Goal: Navigation & Orientation: Find specific page/section

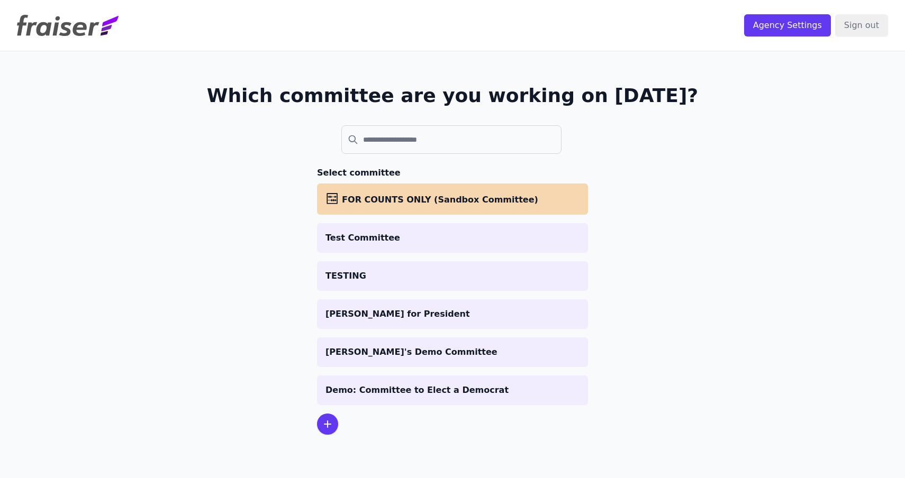
click at [499, 255] on ul "abacus FOR COUNTS ONLY (Sandbox Committee) Test Committee TESTING [PERSON_NAME]…" at bounding box center [452, 295] width 271 height 222
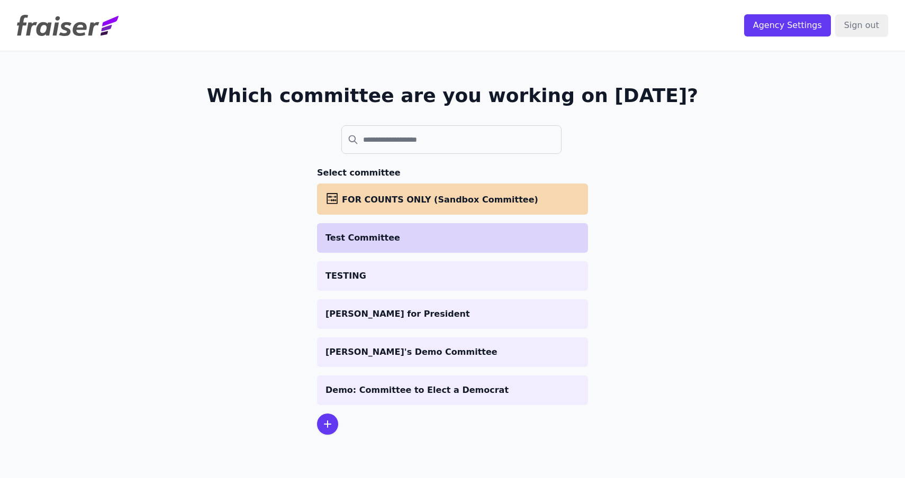
click at [496, 246] on li "Test Committee" at bounding box center [452, 238] width 271 height 30
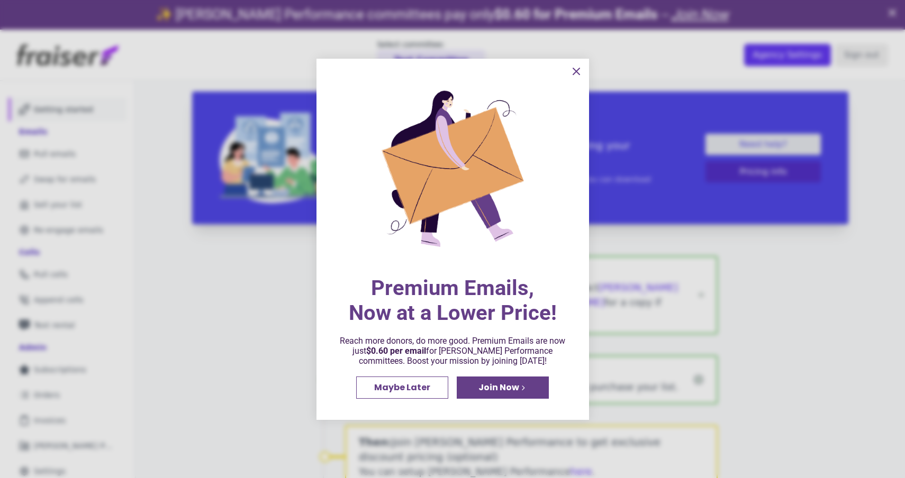
click at [496, 392] on span "Join Now" at bounding box center [498, 388] width 41 height 8
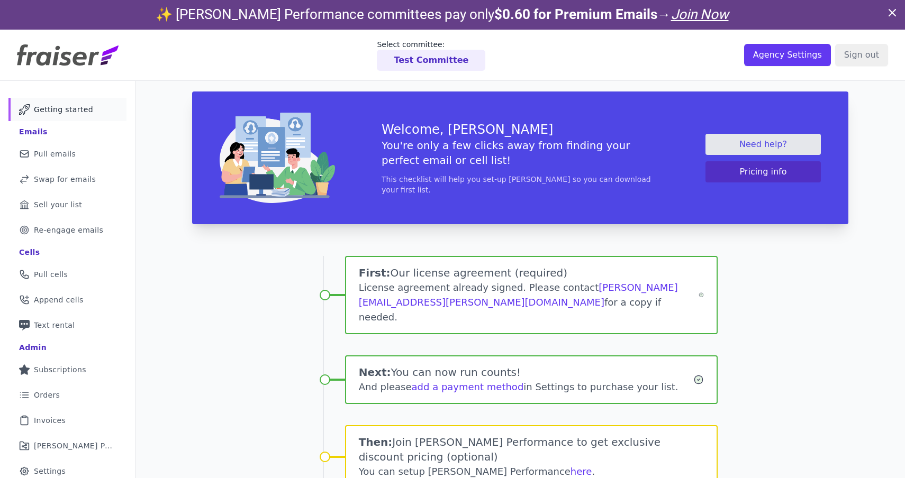
click at [33, 48] on img at bounding box center [68, 54] width 102 height 21
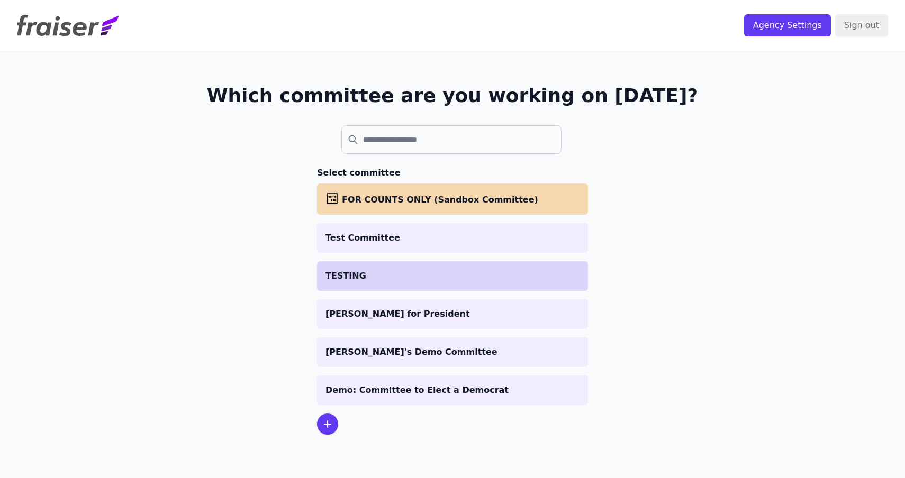
click at [321, 276] on li "TESTING" at bounding box center [452, 276] width 271 height 30
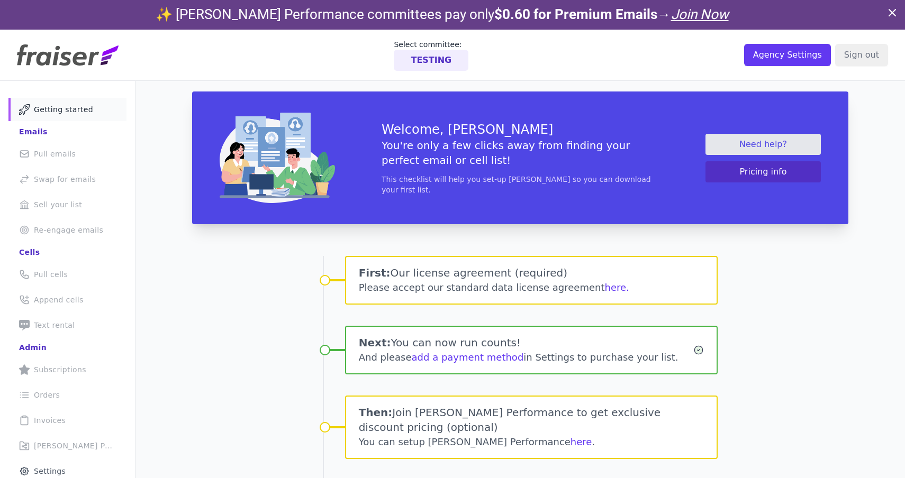
click at [103, 56] on img at bounding box center [68, 54] width 102 height 21
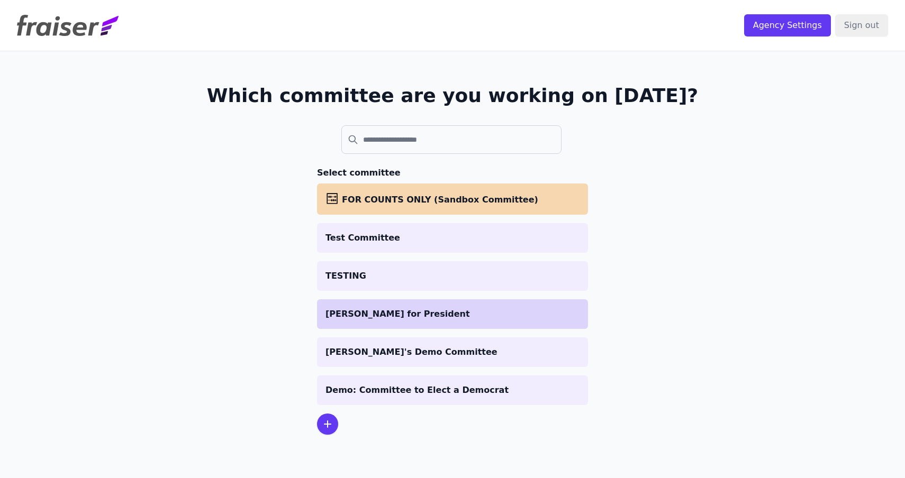
drag, startPoint x: 340, startPoint y: 294, endPoint x: 340, endPoint y: 315, distance: 21.2
click at [340, 295] on ul "abacus FOR COUNTS ONLY (Sandbox Committee) Test Committee TESTING Meghan for Pr…" at bounding box center [452, 295] width 271 height 222
click at [340, 315] on p "[PERSON_NAME] for President" at bounding box center [452, 314] width 254 height 13
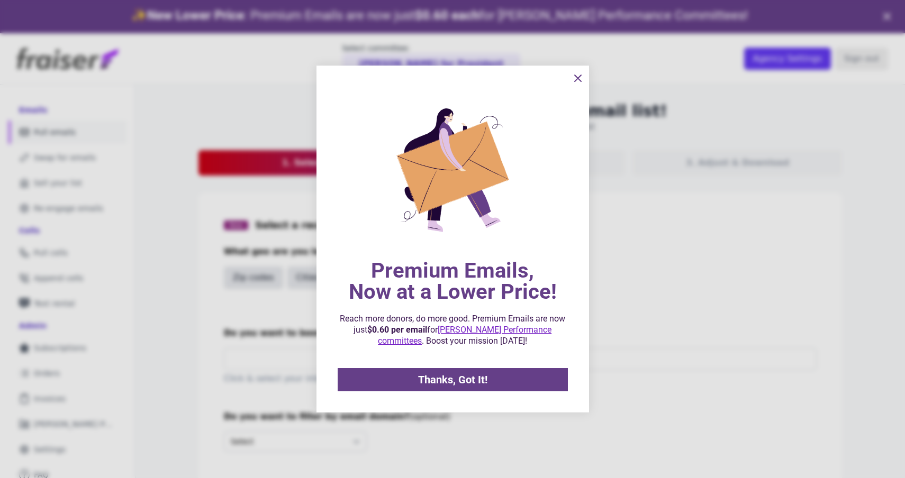
click at [392, 378] on link "Thanks, Got It!" at bounding box center [453, 379] width 230 height 23
